Goal: Transaction & Acquisition: Purchase product/service

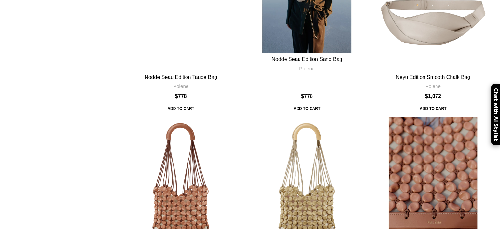
scroll to position [641, 0]
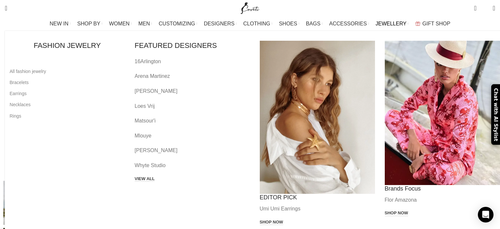
click at [170, 104] on link "Loes Vrij" at bounding box center [192, 106] width 115 height 8
